Goal: Contribute content: Add original content to the website for others to see

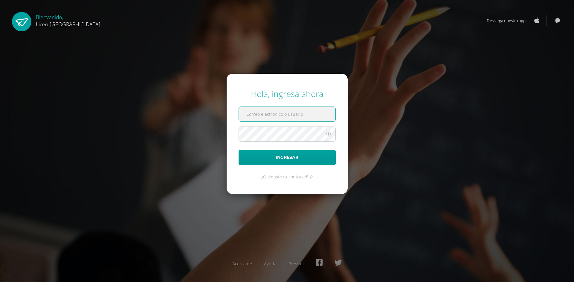
click at [244, 114] on input "text" at bounding box center [287, 114] width 97 height 15
type input "[PERSON_NAME][EMAIL_ADDRESS][DOMAIN_NAME]"
click at [238, 150] on button "Ingresar" at bounding box center [286, 157] width 97 height 15
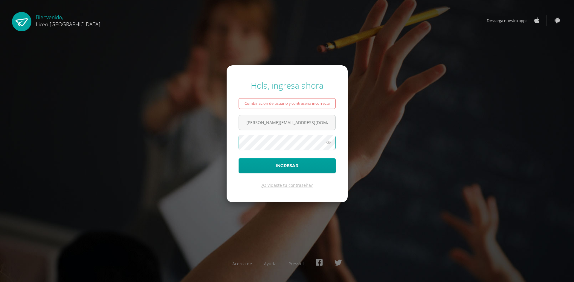
click at [238, 158] on button "Ingresar" at bounding box center [286, 165] width 97 height 15
type input "liceoguatemala123amparo.toledo@liceoguatemala.edu.gt"
click at [238, 158] on button "Ingresar" at bounding box center [286, 165] width 97 height 15
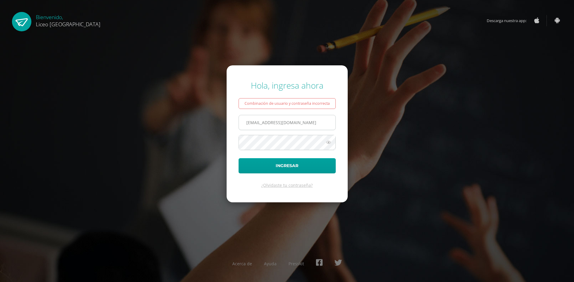
drag, startPoint x: 244, startPoint y: 125, endPoint x: 329, endPoint y: 120, distance: 85.3
click at [329, 120] on input "liceoguatemala123amparo.toledo@liceoguatemala.edu.gt" at bounding box center [287, 122] width 97 height 15
type input "[PERSON_NAME][EMAIL_ADDRESS][DOMAIN_NAME]"
click at [238, 158] on button "Ingresar" at bounding box center [286, 165] width 97 height 15
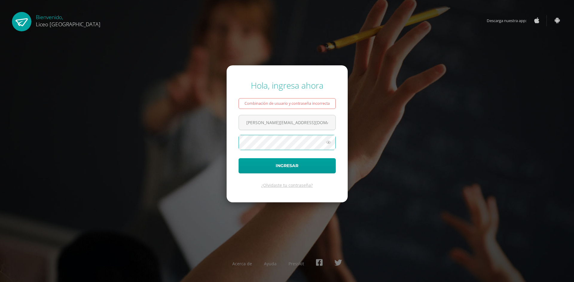
click at [238, 158] on button "Ingresar" at bounding box center [286, 165] width 97 height 15
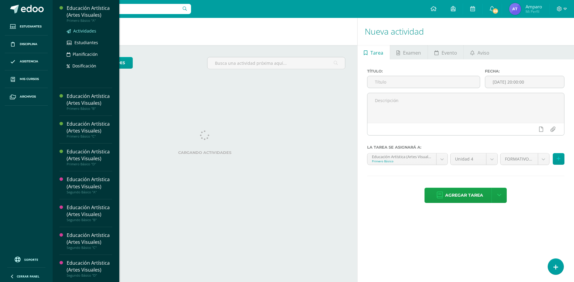
click at [82, 32] on span "Actividades" at bounding box center [84, 31] width 23 height 6
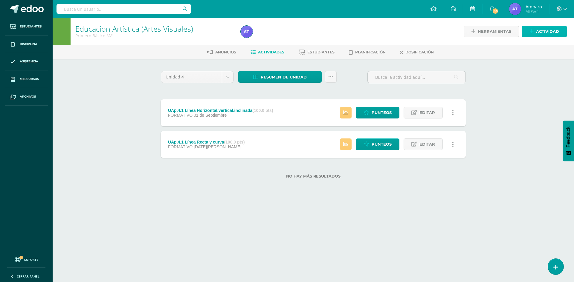
click at [552, 30] on span "Actividad" at bounding box center [547, 31] width 23 height 11
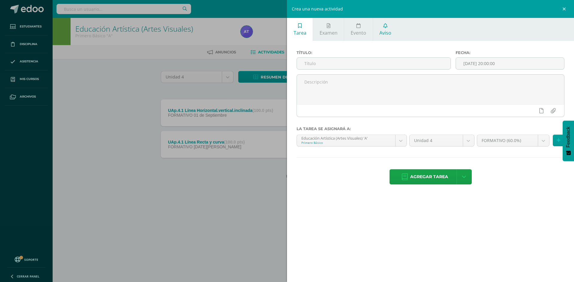
click at [382, 30] on span "Aviso" at bounding box center [385, 33] width 12 height 7
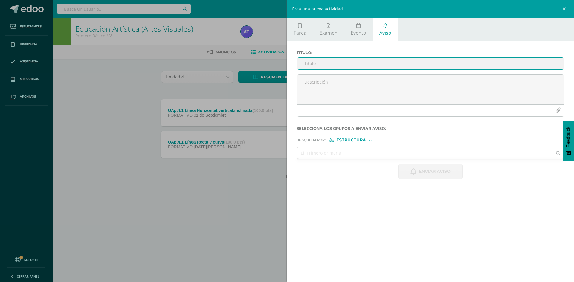
click at [304, 63] on input "Titulo :" at bounding box center [430, 64] width 267 height 12
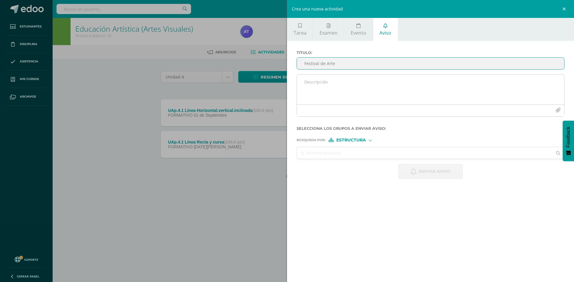
type input "Festival de Arte"
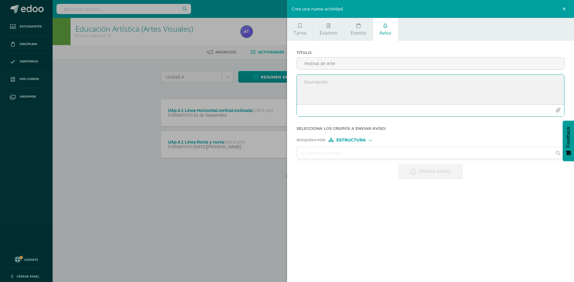
click at [304, 81] on textarea at bounding box center [430, 90] width 267 height 30
type textarea "Les enviamos información importante para el festival de Arte"
click at [369, 141] on div at bounding box center [370, 140] width 2 height 2
click at [299, 153] on input "text" at bounding box center [424, 153] width 255 height 12
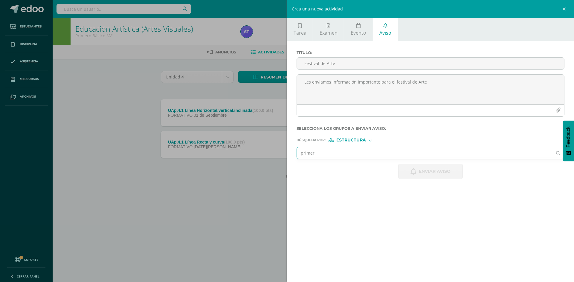
type input "primero"
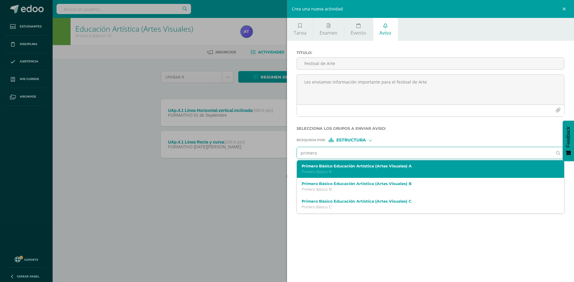
click at [416, 167] on label "Primero Básico Educación Artística (Artes Visuales) A" at bounding box center [425, 166] width 246 height 4
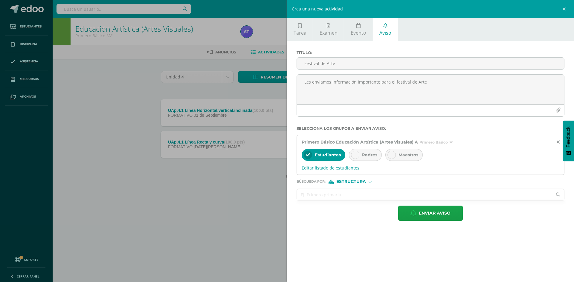
click at [302, 193] on input "text" at bounding box center [424, 195] width 255 height 12
click at [353, 155] on icon at bounding box center [355, 155] width 4 height 4
click at [390, 156] on icon at bounding box center [391, 155] width 4 height 4
click at [304, 195] on input "text" at bounding box center [424, 195] width 255 height 12
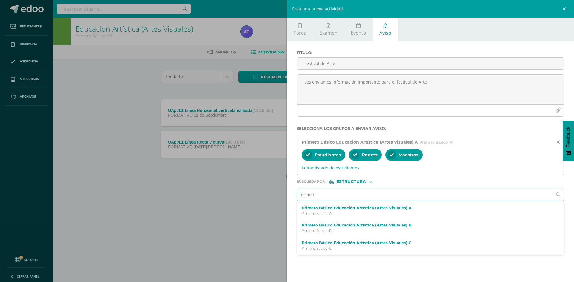
type input "primero"
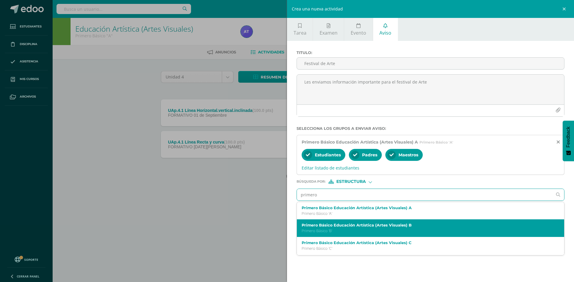
click at [306, 227] on label "Primero Básico Educación Artística (Artes Visuales) B" at bounding box center [425, 225] width 246 height 4
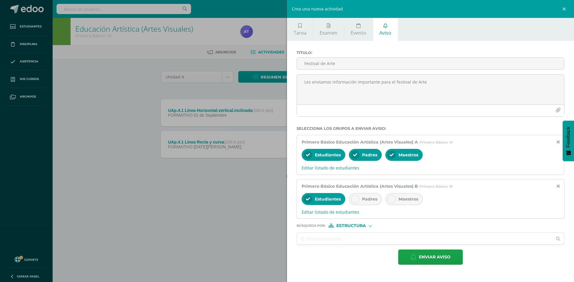
click at [354, 199] on icon at bounding box center [355, 199] width 4 height 4
click at [392, 197] on div at bounding box center [391, 199] width 8 height 8
click at [299, 237] on input "text" at bounding box center [424, 239] width 255 height 12
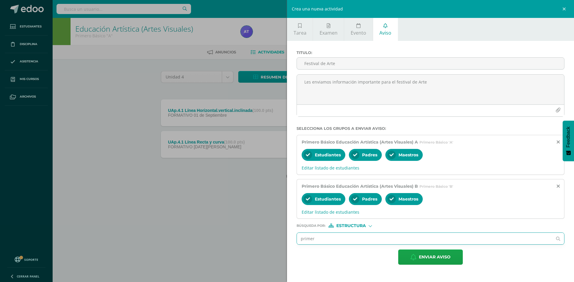
type input "primero"
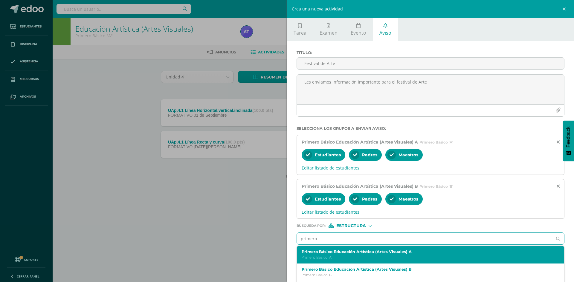
scroll to position [30, 0]
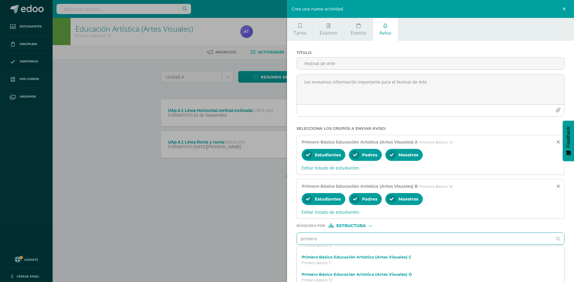
click at [360, 253] on div "Primero Básico Educación Artística (Artes Visuales) C Primero Básico 'C'" at bounding box center [430, 261] width 267 height 18
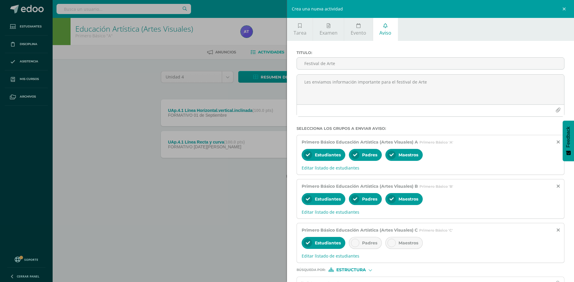
scroll to position [0, 0]
click at [354, 240] on div at bounding box center [355, 243] width 8 height 8
click at [393, 240] on div at bounding box center [391, 243] width 8 height 8
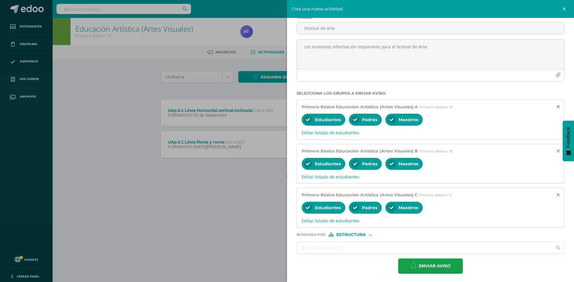
scroll to position [36, 0]
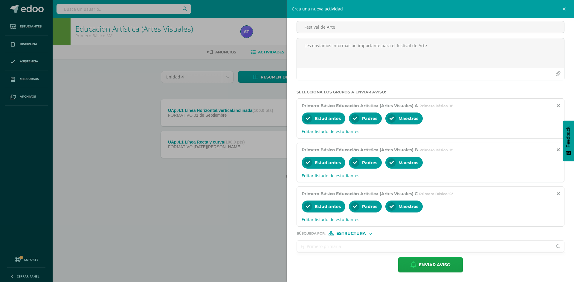
click at [304, 246] on input "text" at bounding box center [424, 247] width 255 height 12
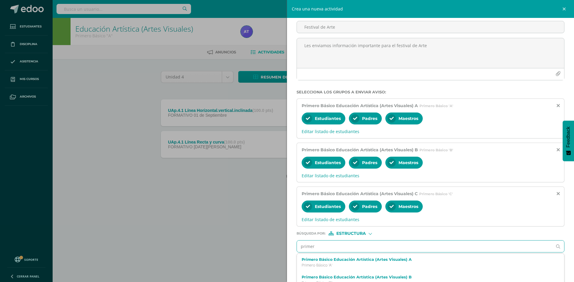
type input "primero"
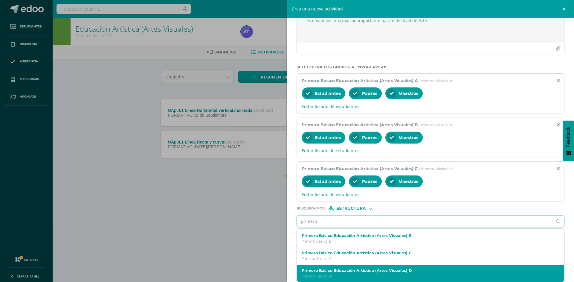
scroll to position [30, 0]
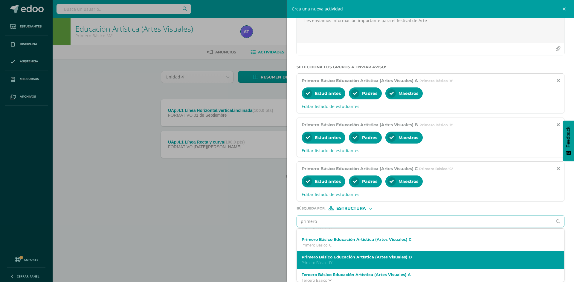
click at [345, 264] on p "Primero Básico 'D'" at bounding box center [425, 263] width 246 height 5
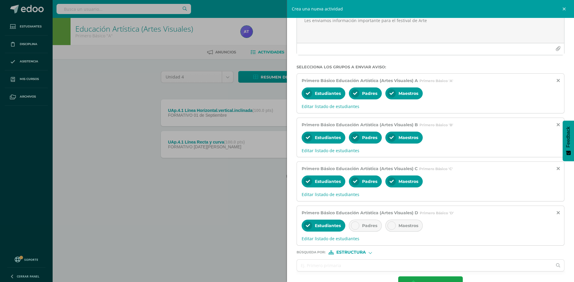
click at [355, 225] on icon at bounding box center [355, 226] width 4 height 4
click at [390, 225] on icon at bounding box center [391, 226] width 4 height 4
click at [302, 265] on input "text" at bounding box center [424, 266] width 255 height 12
type input "segundo"
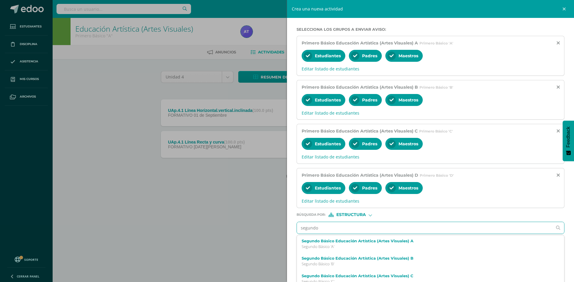
scroll to position [106, 0]
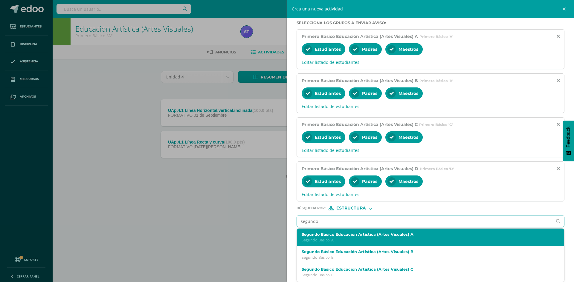
click at [339, 241] on p "Segundo Básico 'A'" at bounding box center [425, 240] width 246 height 5
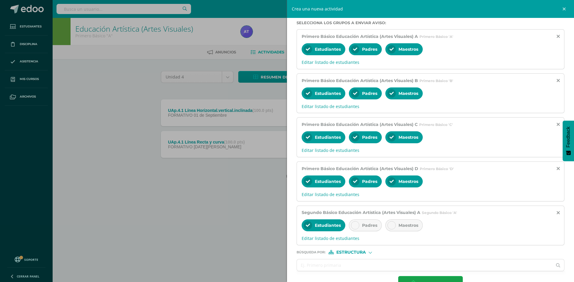
click at [355, 226] on icon at bounding box center [355, 226] width 4 height 4
click at [388, 226] on div at bounding box center [391, 225] width 8 height 8
click at [304, 266] on input "text" at bounding box center [424, 266] width 255 height 12
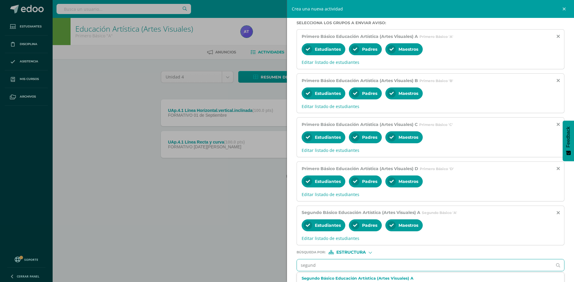
type input "segundo"
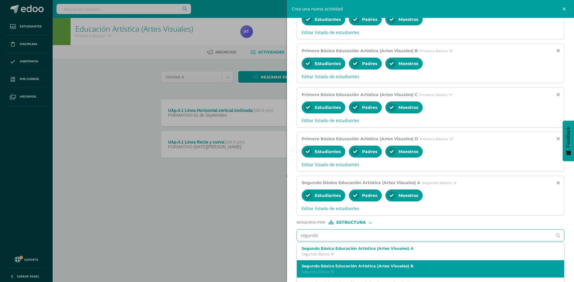
click at [327, 267] on label "Segundo Básico Educación Artística (Artes Visuales) B" at bounding box center [425, 266] width 246 height 4
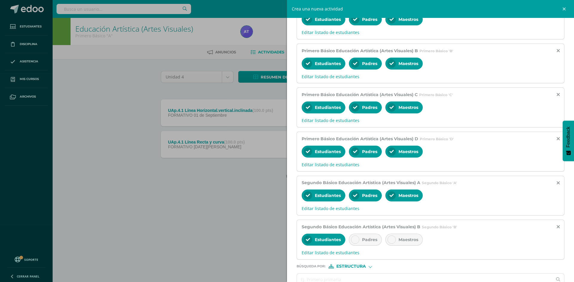
click at [354, 240] on icon at bounding box center [355, 240] width 4 height 4
click at [390, 240] on icon at bounding box center [391, 240] width 4 height 4
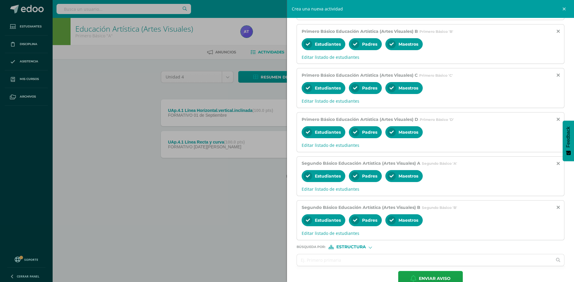
scroll to position [166, 0]
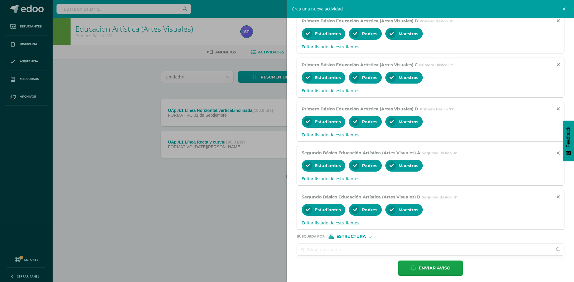
click at [312, 249] on input "text" at bounding box center [424, 250] width 255 height 12
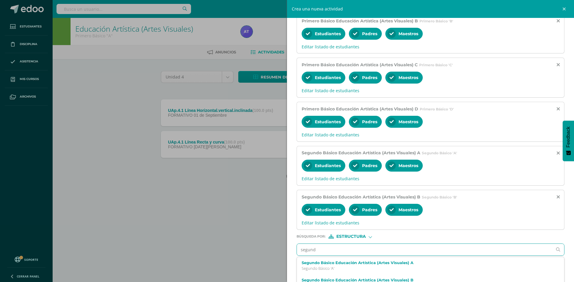
type input "segundo"
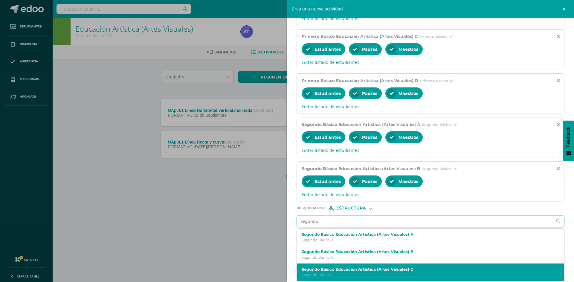
click at [315, 273] on p "Segundo Básico 'C'" at bounding box center [425, 275] width 246 height 5
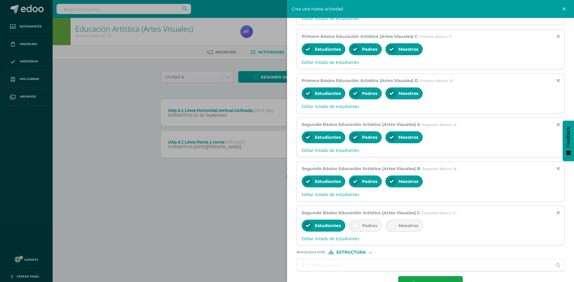
click at [356, 224] on icon at bounding box center [355, 226] width 4 height 4
click at [390, 226] on icon at bounding box center [391, 226] width 4 height 4
click at [305, 266] on input "text" at bounding box center [424, 266] width 255 height 12
type input "segundo"
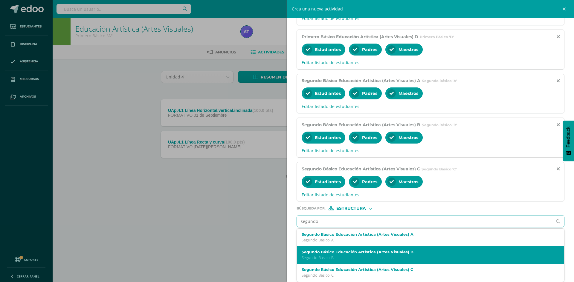
scroll to position [17, 0]
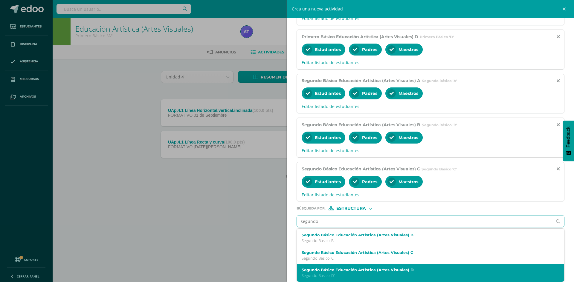
click at [307, 271] on label "Segundo Básico Educación Artística (Artes Visuales) D" at bounding box center [425, 270] width 246 height 4
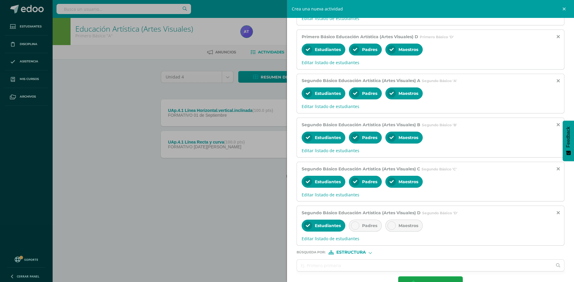
click at [352, 227] on div at bounding box center [355, 226] width 8 height 8
click at [393, 225] on icon at bounding box center [391, 226] width 4 height 4
click at [300, 264] on input "text" at bounding box center [424, 266] width 255 height 12
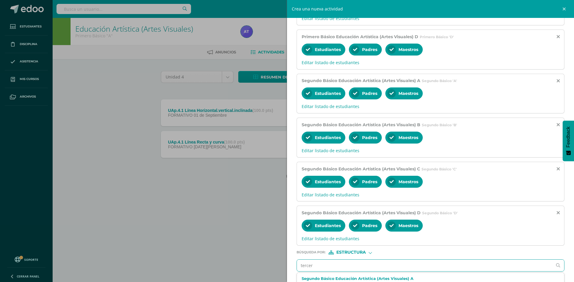
type input "tercero"
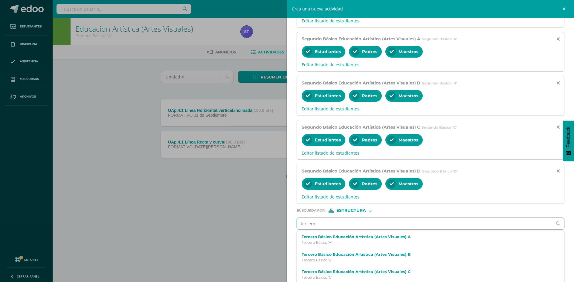
scroll to position [282, 0]
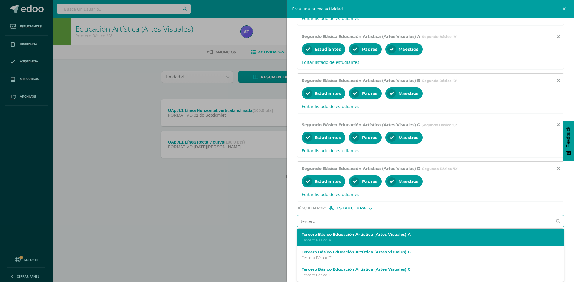
click at [326, 234] on label "Tercero Básico Educación Artística (Artes Visuales) A" at bounding box center [425, 234] width 246 height 4
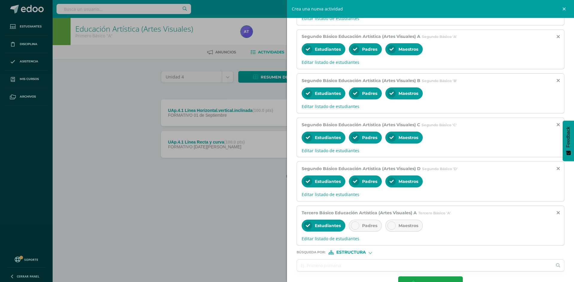
click at [353, 225] on icon at bounding box center [355, 226] width 4 height 4
click at [391, 226] on icon at bounding box center [391, 226] width 4 height 4
click at [303, 266] on input "text" at bounding box center [424, 266] width 255 height 12
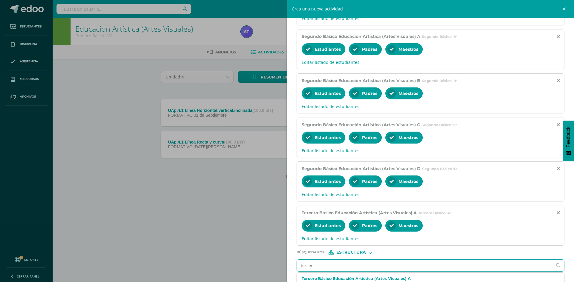
type input "tercero"
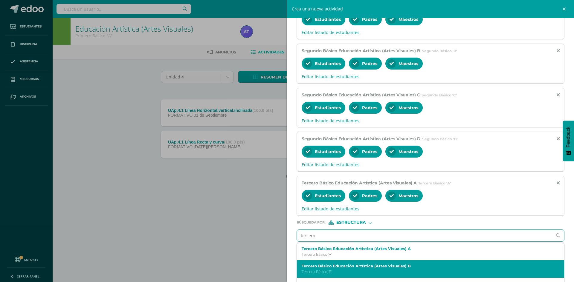
click at [316, 265] on label "Tercero Básico Educación Artística (Artes Visuales) B" at bounding box center [425, 266] width 246 height 4
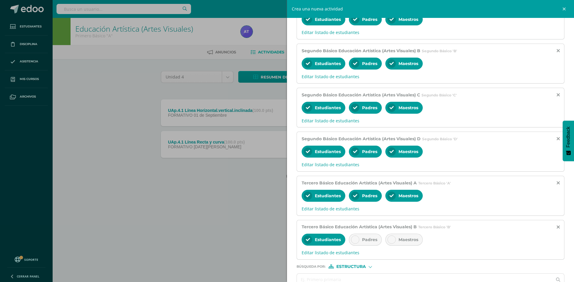
click at [352, 240] on div at bounding box center [355, 240] width 8 height 8
click at [392, 241] on icon at bounding box center [391, 240] width 4 height 4
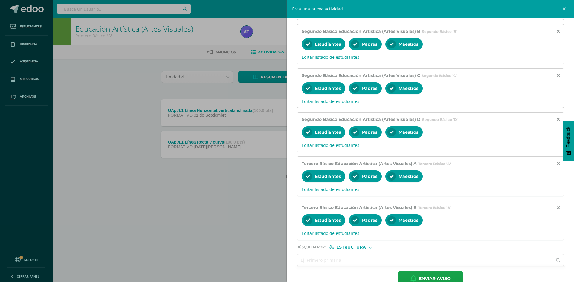
scroll to position [342, 0]
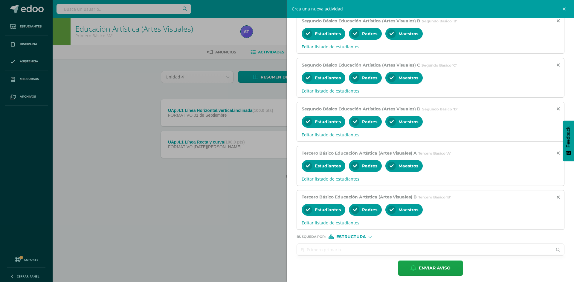
click at [304, 249] on input "text" at bounding box center [424, 250] width 255 height 12
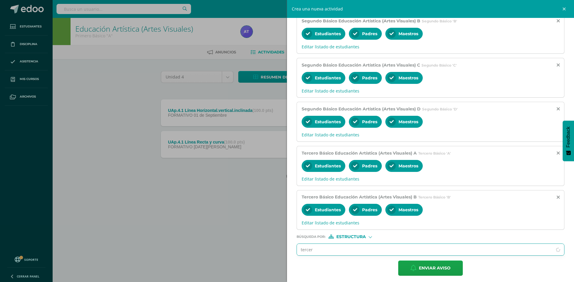
type input "tercero"
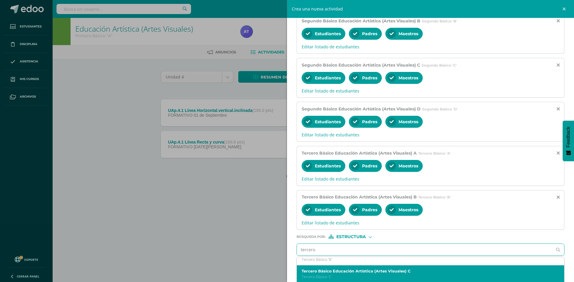
scroll to position [17, 0]
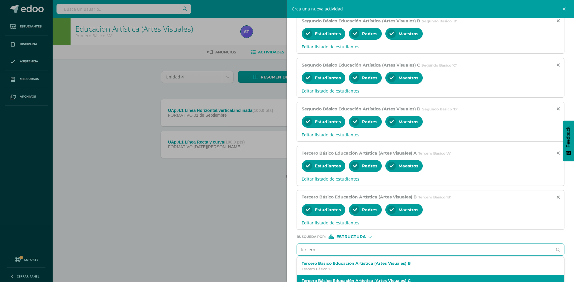
click at [381, 279] on label "Tercero Básico Educación Artística (Artes Visuales) C" at bounding box center [425, 281] width 246 height 4
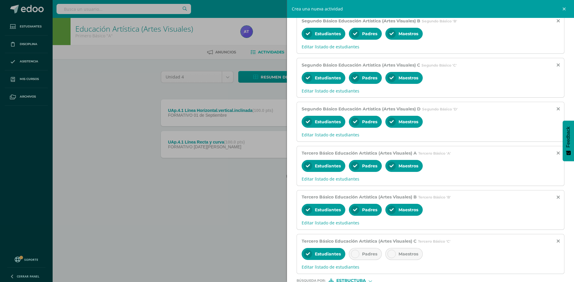
click at [353, 254] on icon at bounding box center [355, 254] width 4 height 4
click at [388, 251] on div at bounding box center [391, 254] width 8 height 8
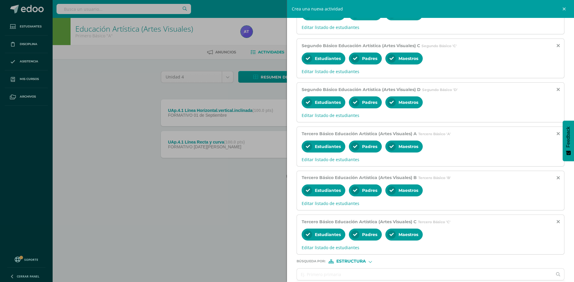
scroll to position [389, 0]
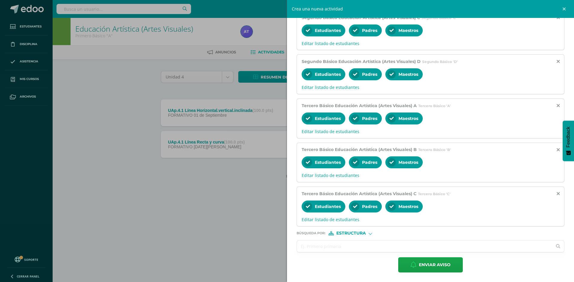
click at [306, 247] on input "text" at bounding box center [424, 247] width 255 height 12
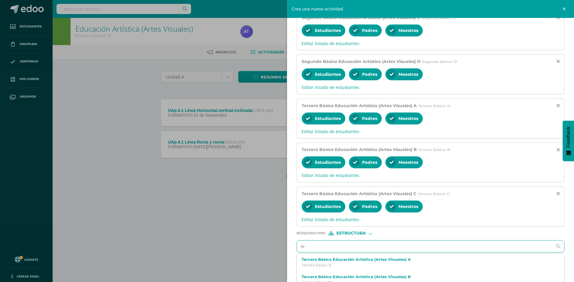
type input "ter"
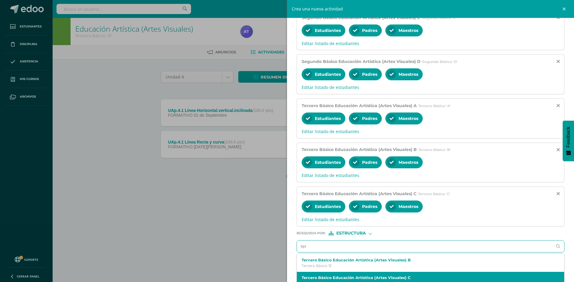
scroll to position [414, 0]
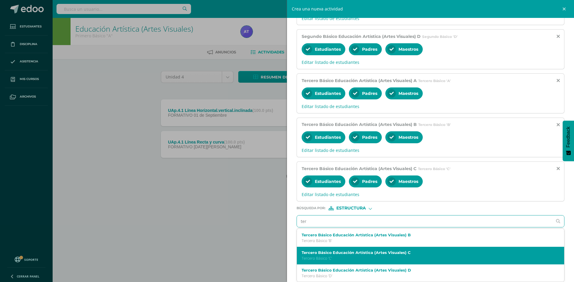
click at [363, 270] on label "Tercero Básico Educación Artística (Artes Visuales) D" at bounding box center [425, 270] width 246 height 4
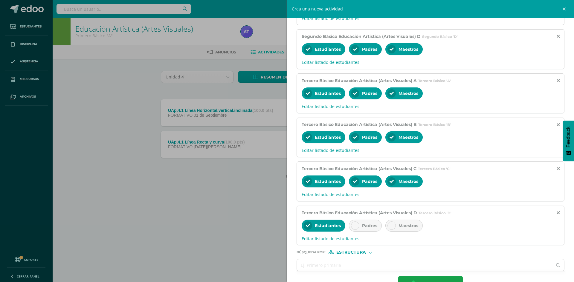
scroll to position [0, 0]
click at [353, 229] on div at bounding box center [355, 226] width 8 height 8
click at [391, 223] on div at bounding box center [391, 226] width 8 height 8
click at [304, 262] on input "text" at bounding box center [424, 266] width 255 height 12
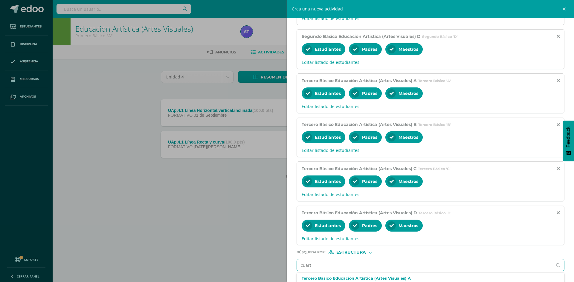
type input "cuarto"
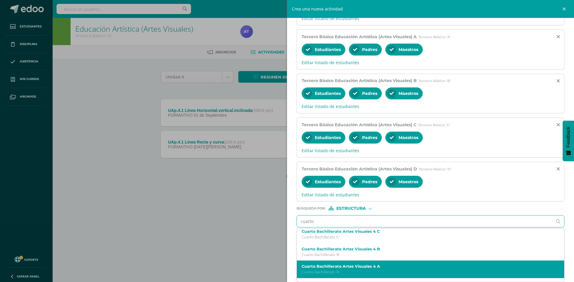
scroll to position [30, 0]
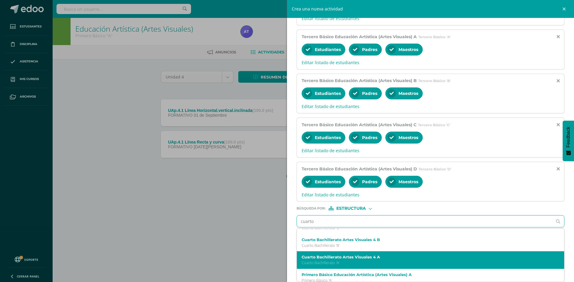
click at [360, 261] on p "Cuarto Bachillerato 'A'" at bounding box center [425, 263] width 246 height 5
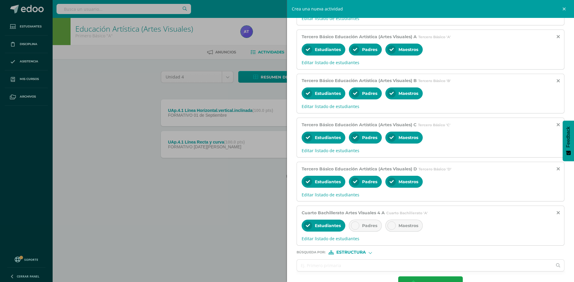
click at [352, 227] on div at bounding box center [355, 226] width 8 height 8
click at [391, 228] on icon at bounding box center [391, 226] width 4 height 4
click at [301, 266] on input "text" at bounding box center [424, 266] width 255 height 12
type input "cuarto"
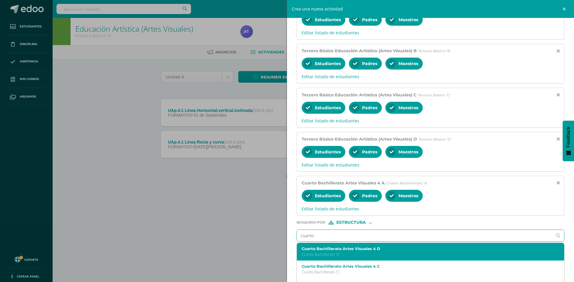
scroll to position [30, 0]
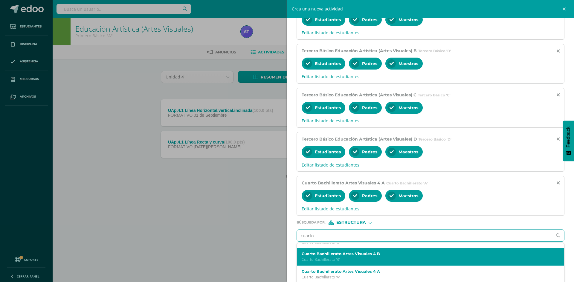
click at [350, 259] on p "Cuarto Bachillerato 'B'" at bounding box center [425, 259] width 246 height 5
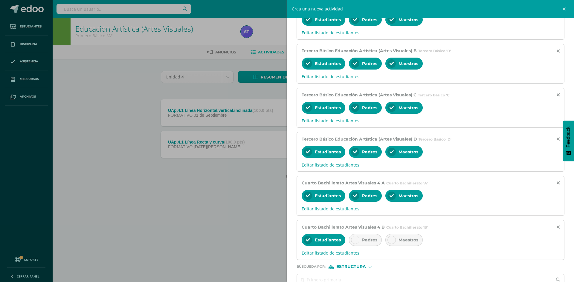
click at [354, 239] on icon at bounding box center [355, 240] width 4 height 4
click at [390, 243] on div at bounding box center [391, 240] width 8 height 8
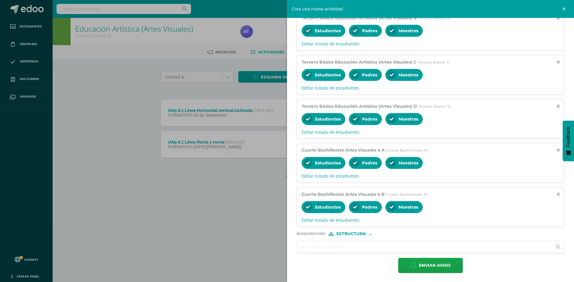
scroll to position [522, 0]
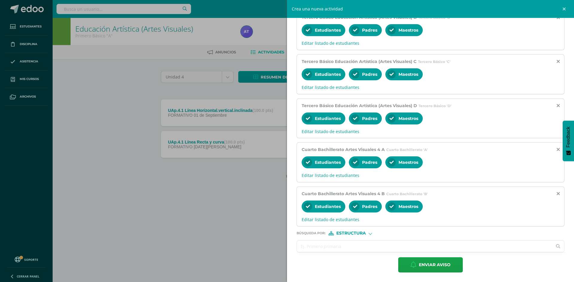
click at [303, 243] on input "text" at bounding box center [424, 247] width 255 height 12
type input "cuarto"
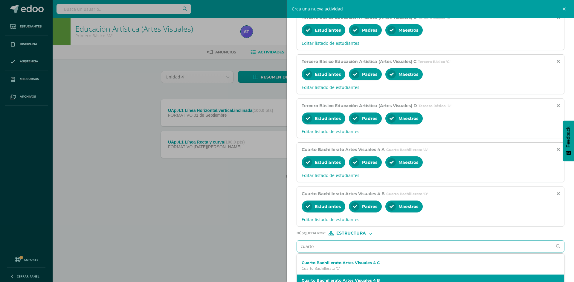
scroll to position [0, 0]
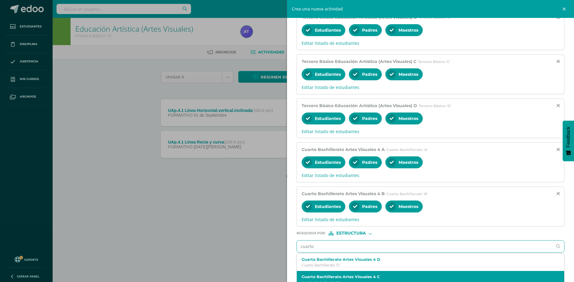
click at [342, 276] on label "Cuarto Bachillerato Artes Visuales 4 C" at bounding box center [425, 277] width 246 height 4
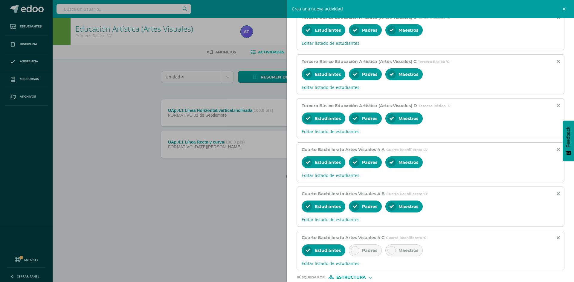
click at [353, 251] on icon at bounding box center [355, 251] width 4 height 4
click at [391, 251] on icon at bounding box center [391, 251] width 4 height 4
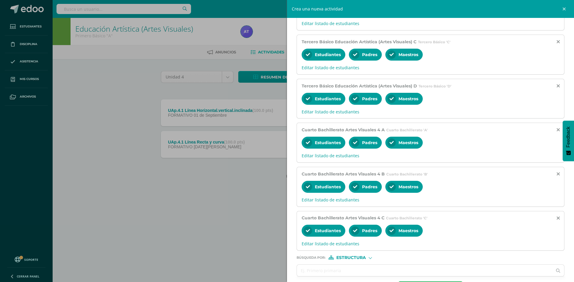
scroll to position [552, 0]
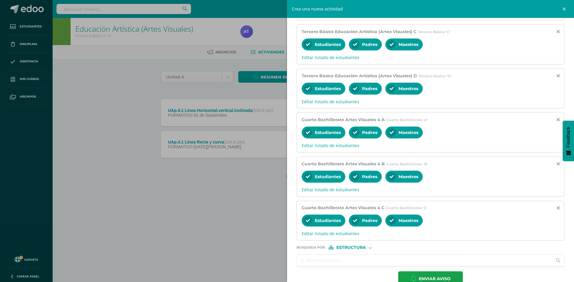
click at [309, 262] on input "text" at bounding box center [424, 261] width 255 height 12
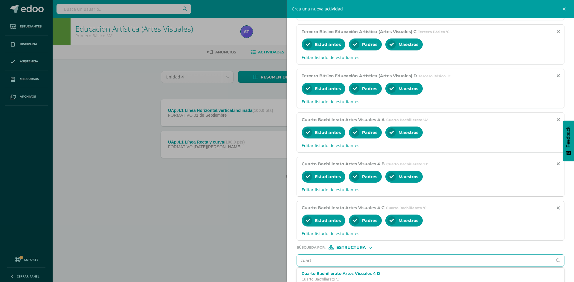
type input "cuarto"
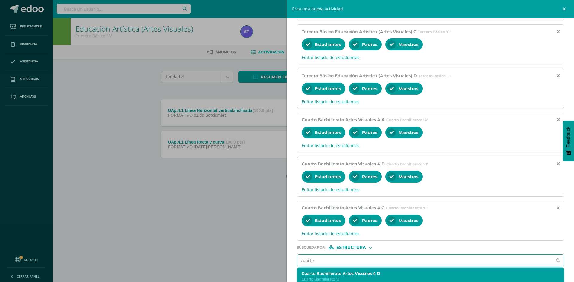
click at [330, 279] on p "Cuarto Bachillerato 'D'" at bounding box center [425, 279] width 246 height 5
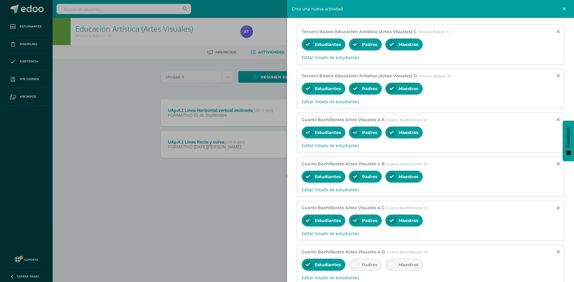
click at [354, 266] on icon at bounding box center [355, 265] width 4 height 4
click at [393, 268] on div at bounding box center [391, 265] width 8 height 8
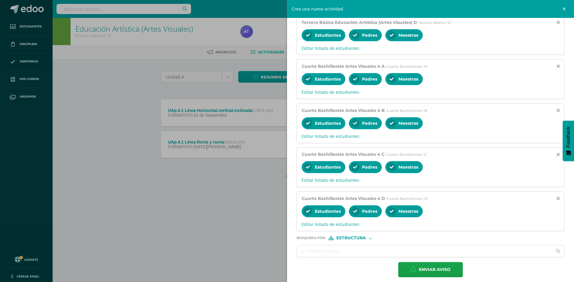
scroll to position [610, 0]
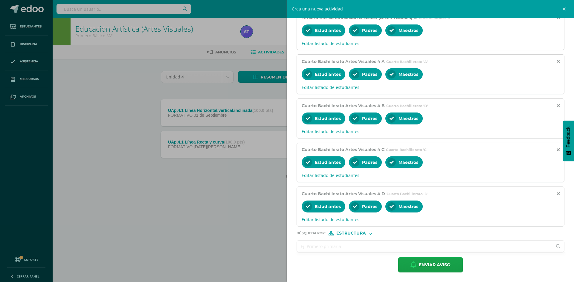
click at [303, 245] on input "text" at bounding box center [424, 247] width 255 height 12
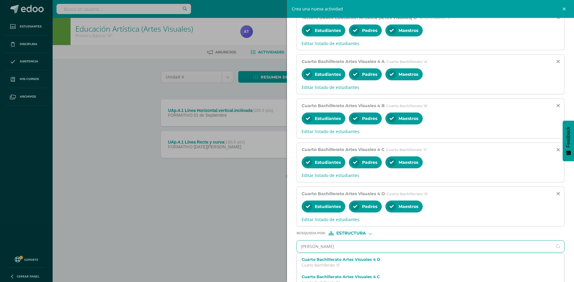
type input "quinto"
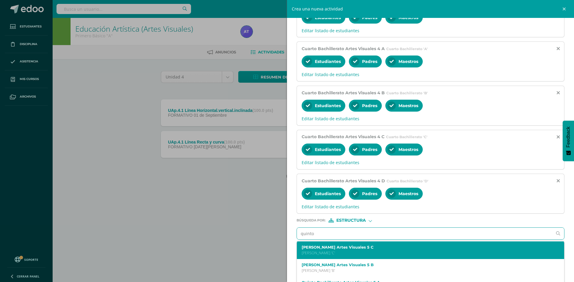
scroll to position [635, 0]
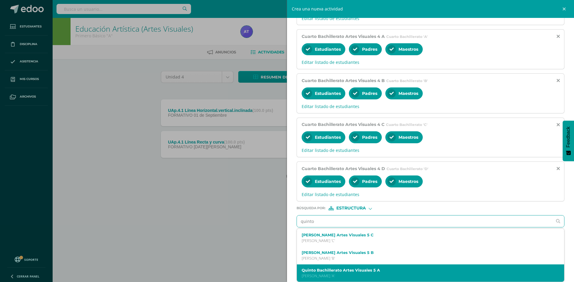
click at [318, 268] on label "Quinto Bachillerato Artes Visuales 5 A" at bounding box center [425, 270] width 246 height 4
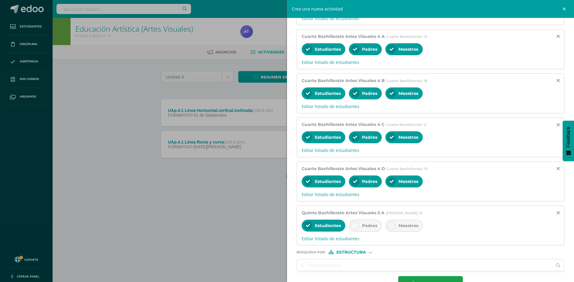
scroll to position [0, 0]
click at [354, 225] on icon at bounding box center [355, 226] width 4 height 4
click at [392, 227] on icon at bounding box center [391, 226] width 4 height 4
click at [304, 263] on input "text" at bounding box center [424, 266] width 255 height 12
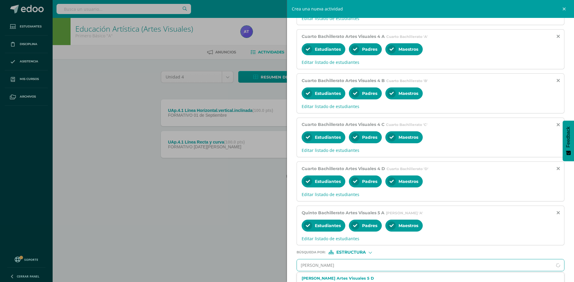
type input "quinto"
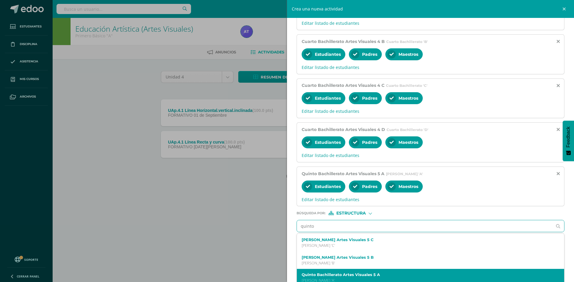
scroll to position [679, 0]
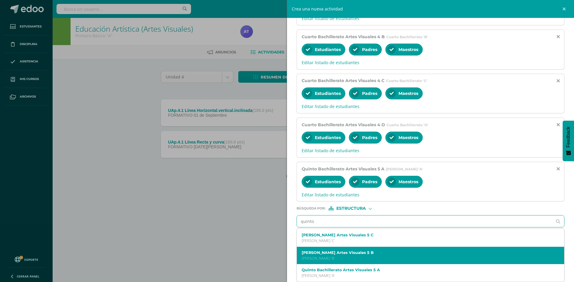
click at [342, 258] on p "Quinto Bachillerato 'B'" at bounding box center [425, 258] width 246 height 5
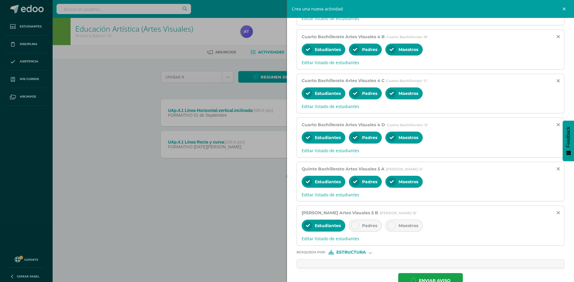
scroll to position [0, 0]
click at [356, 226] on icon at bounding box center [355, 226] width 4 height 4
drag, startPoint x: 390, startPoint y: 224, endPoint x: 345, endPoint y: 244, distance: 48.5
click at [390, 224] on icon at bounding box center [391, 226] width 4 height 4
click at [304, 264] on input "text" at bounding box center [424, 266] width 255 height 12
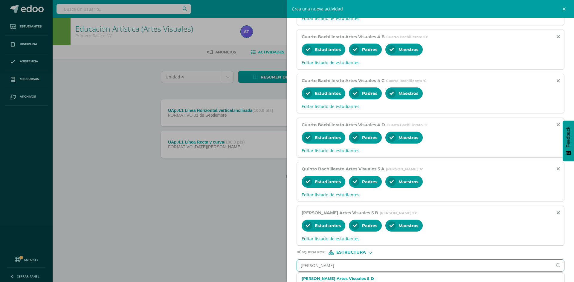
type input "quinto"
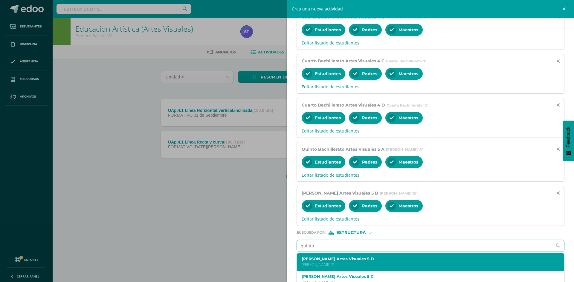
scroll to position [709, 0]
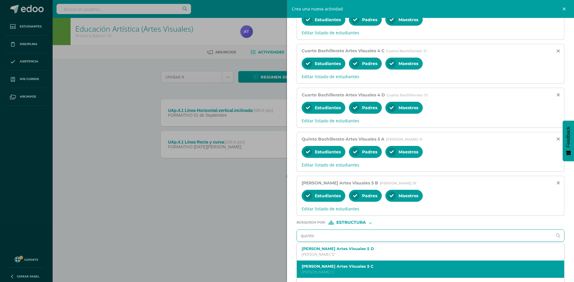
click at [373, 273] on p "Quinto Bachillerato 'C'" at bounding box center [425, 272] width 246 height 5
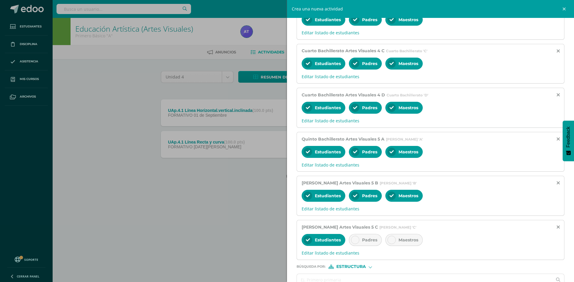
click at [356, 238] on icon at bounding box center [355, 240] width 4 height 4
click at [391, 240] on icon at bounding box center [391, 240] width 4 height 4
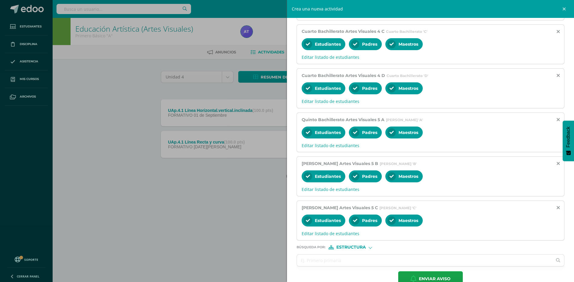
scroll to position [739, 0]
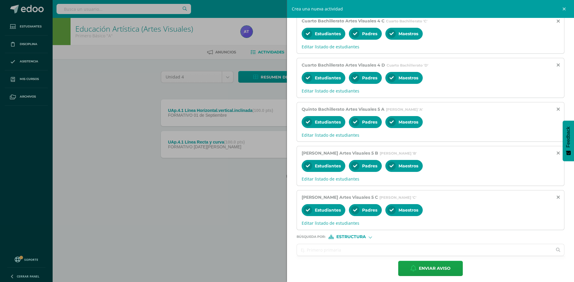
click at [305, 249] on input "text" at bounding box center [424, 250] width 255 height 12
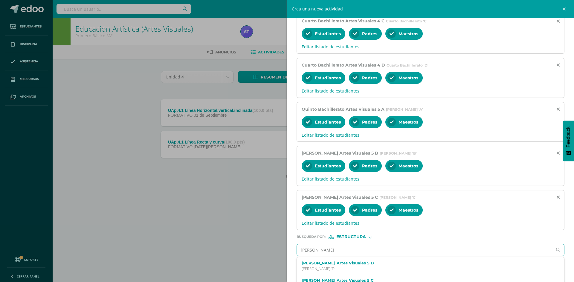
type input "quinto"
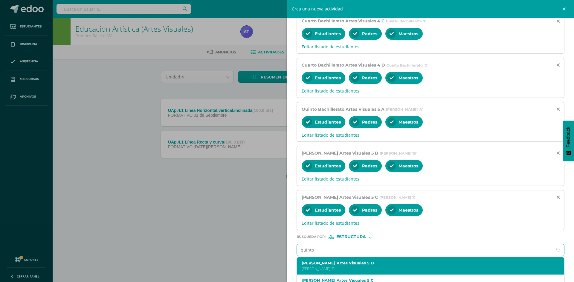
click at [310, 266] on div "Quinto Bachillerato Artes Visuales 5 D Quinto Bachillerato 'D'" at bounding box center [425, 266] width 246 height 10
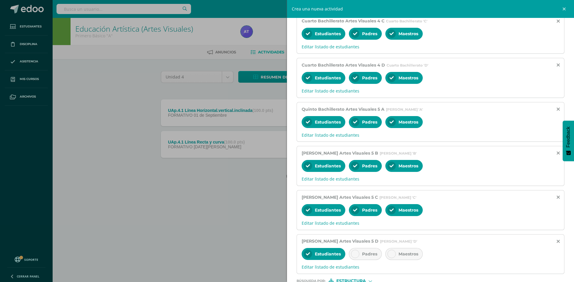
click at [352, 254] on div at bounding box center [355, 254] width 8 height 8
click at [391, 254] on icon at bounding box center [391, 254] width 4 height 4
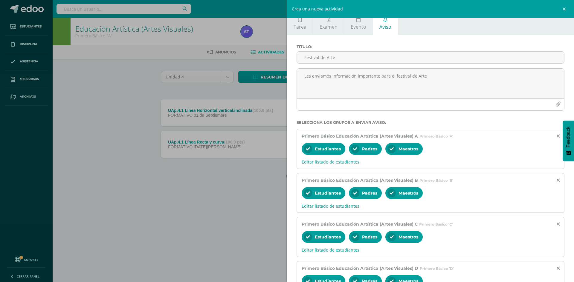
scroll to position [0, 0]
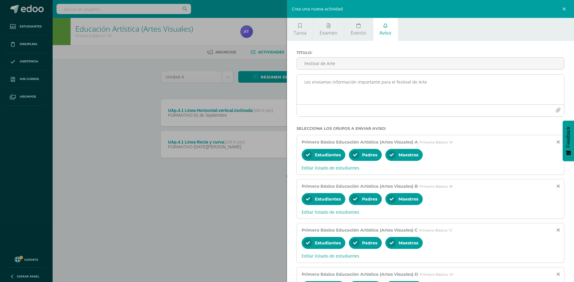
click at [555, 111] on icon "button" at bounding box center [557, 110] width 5 height 5
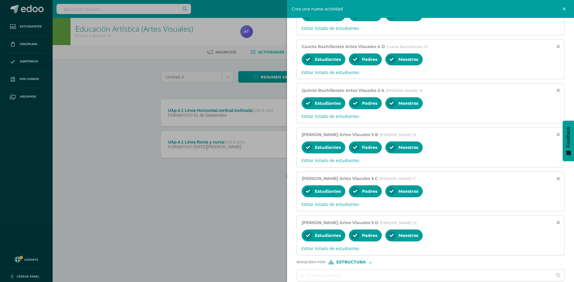
scroll to position [801, 0]
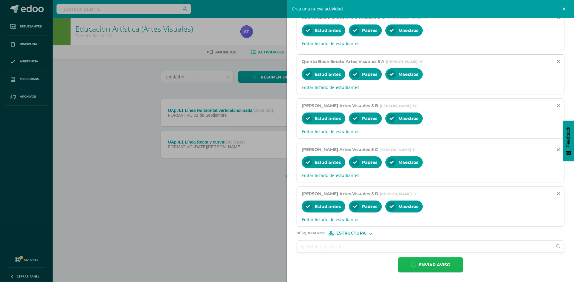
click at [450, 266] on button "Enviar aviso" at bounding box center [430, 265] width 65 height 15
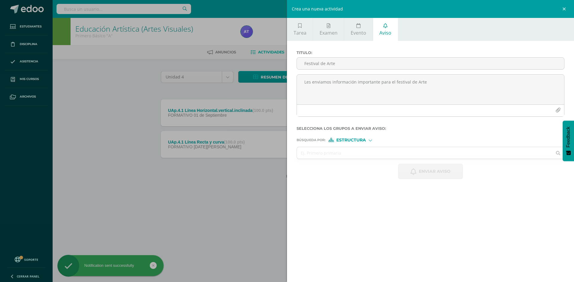
scroll to position [0, 0]
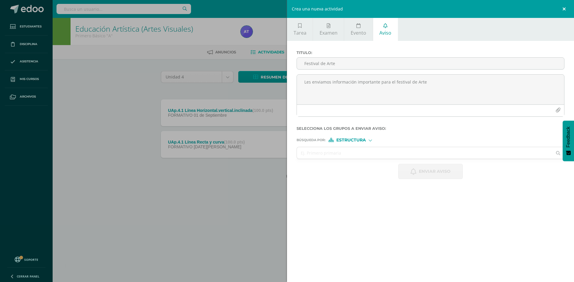
click at [564, 9] on link at bounding box center [565, 9] width 18 height 18
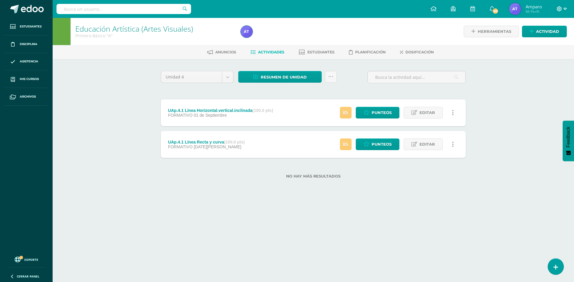
click at [564, 9] on icon at bounding box center [564, 8] width 3 height 5
click at [540, 42] on span "Cerrar sesión" at bounding box center [546, 41] width 27 height 6
